Goal: Task Accomplishment & Management: Use online tool/utility

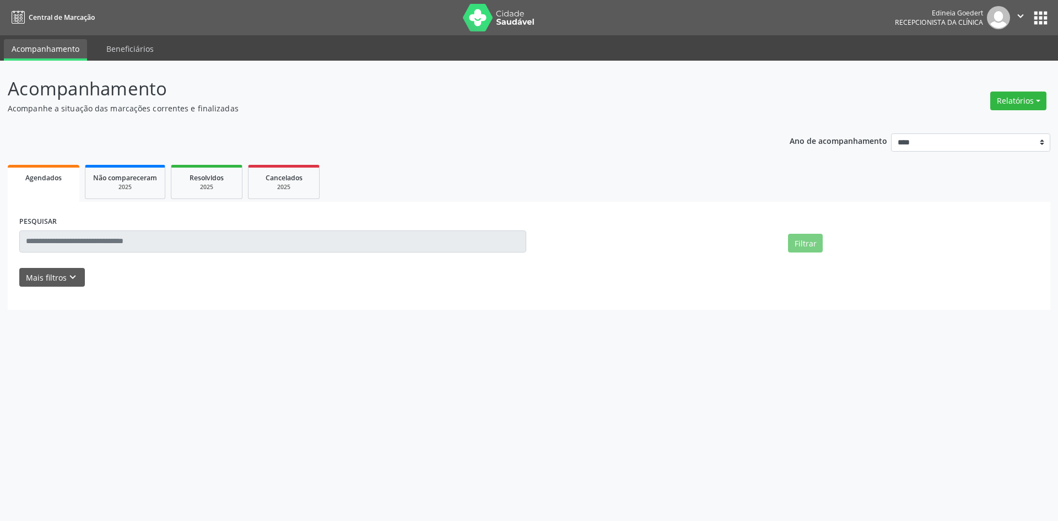
click at [1003, 103] on button "Relatórios" at bounding box center [1018, 100] width 56 height 19
click at [974, 123] on link "Agendamentos" at bounding box center [987, 124] width 118 height 15
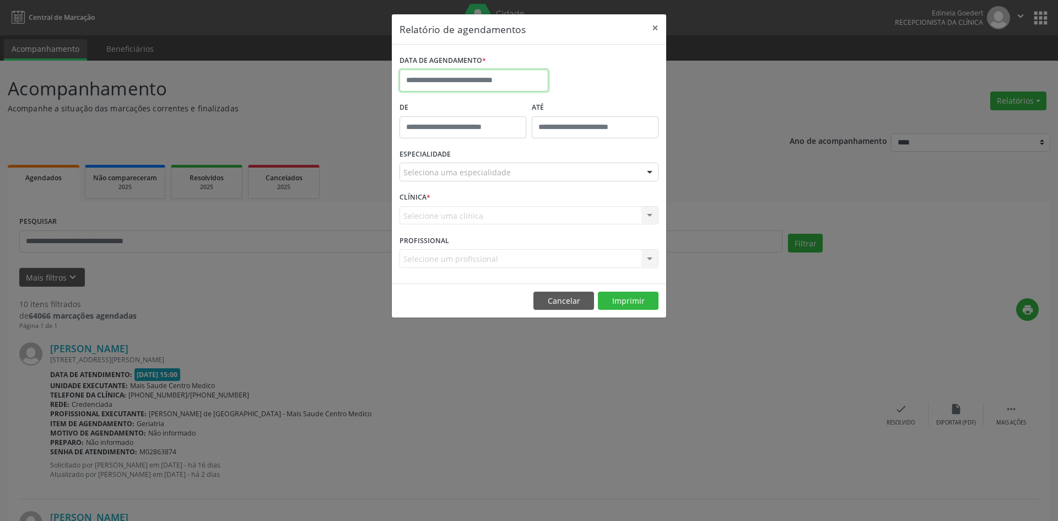
click at [488, 81] on input "text" at bounding box center [473, 80] width 149 height 22
click at [437, 229] on span "25" at bounding box center [435, 225] width 21 height 21
type input "**********"
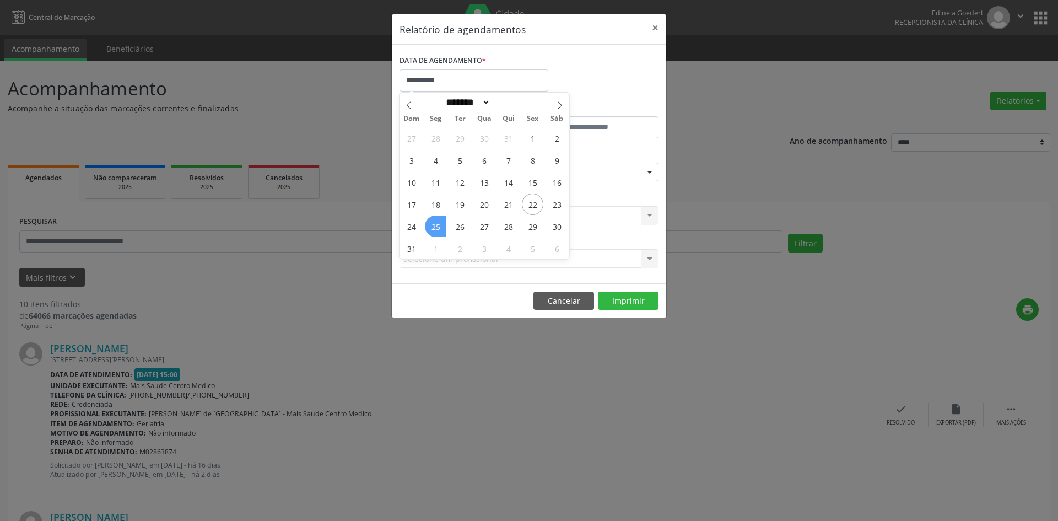
click at [437, 229] on span "25" at bounding box center [435, 225] width 21 height 21
click at [548, 174] on div "Seleciona uma especialidade" at bounding box center [528, 172] width 259 height 19
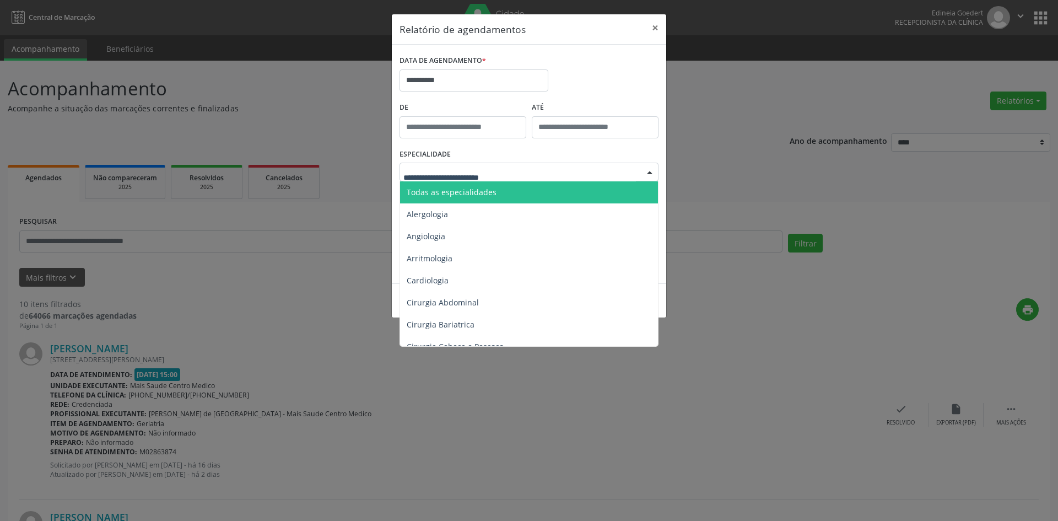
click at [502, 202] on span "Todas as especialidades" at bounding box center [530, 192] width 260 height 22
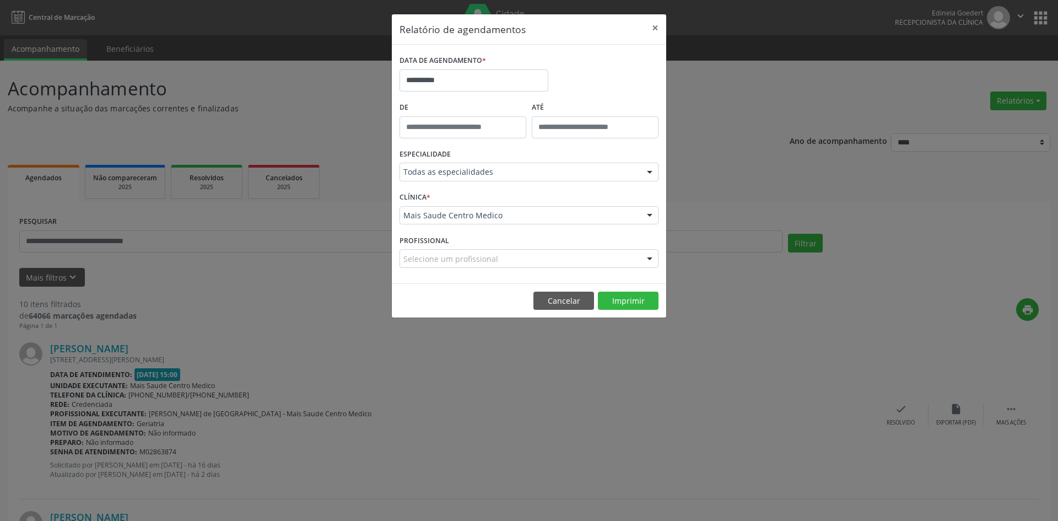
click at [600, 289] on footer "Cancelar Imprimir" at bounding box center [529, 300] width 274 height 35
click at [614, 304] on button "Imprimir" at bounding box center [628, 300] width 61 height 19
